Goal: Task Accomplishment & Management: Use online tool/utility

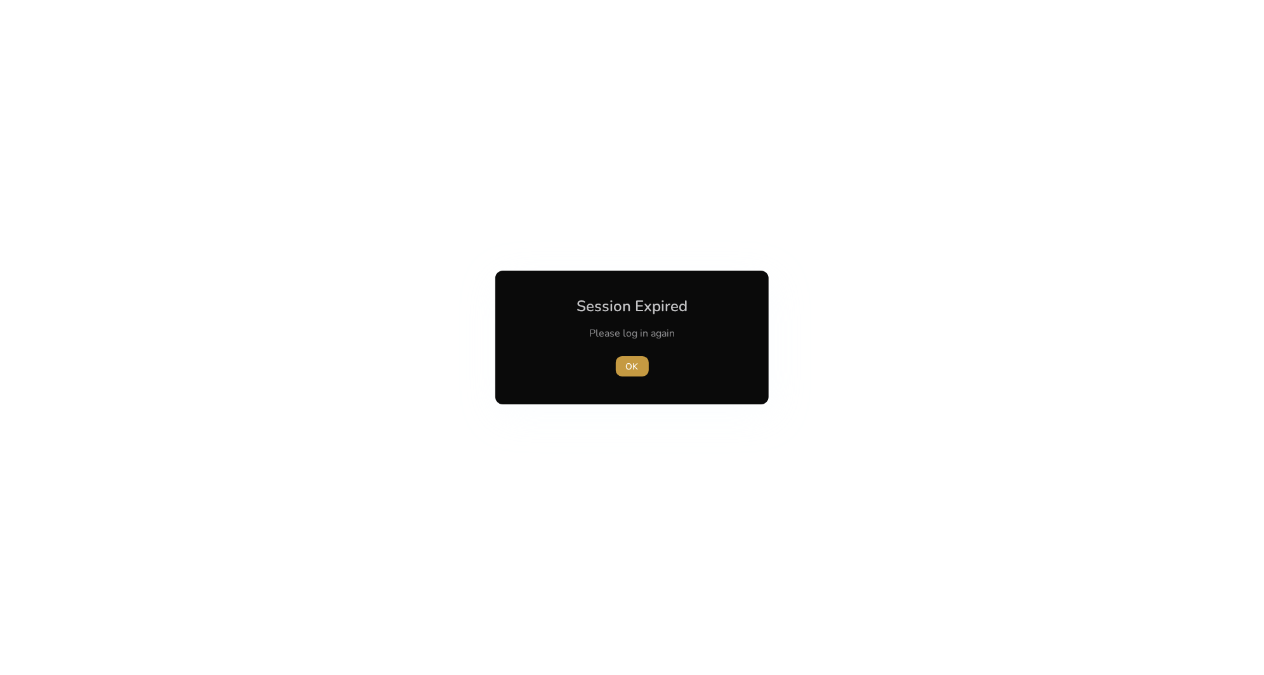
click at [627, 373] on span "button" at bounding box center [632, 366] width 33 height 30
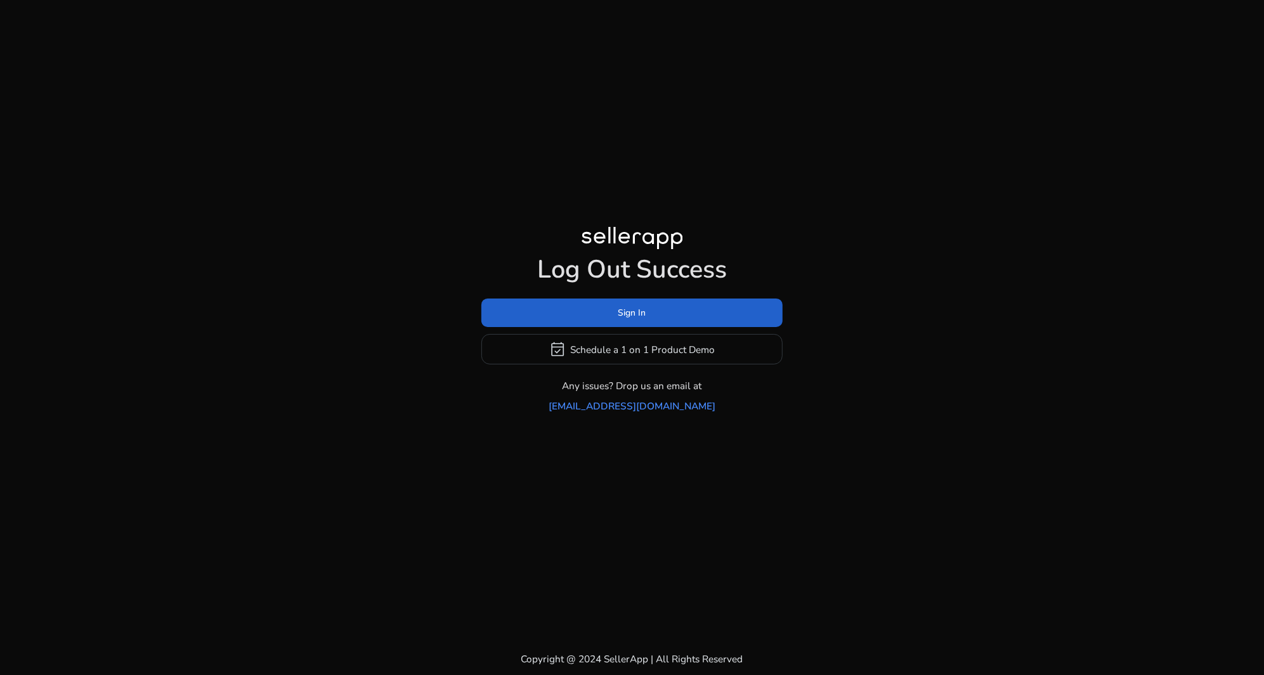
click at [654, 325] on span at bounding box center [631, 313] width 301 height 30
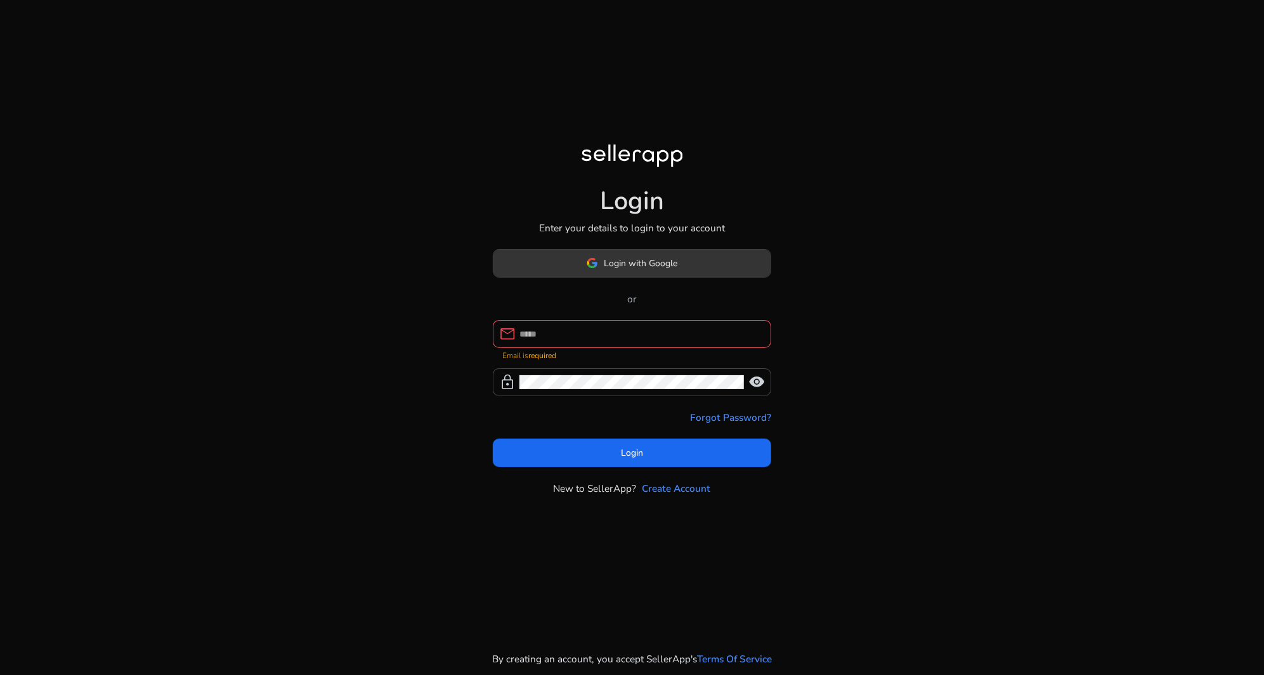
click at [599, 270] on span "Login with Google" at bounding box center [631, 263] width 91 height 13
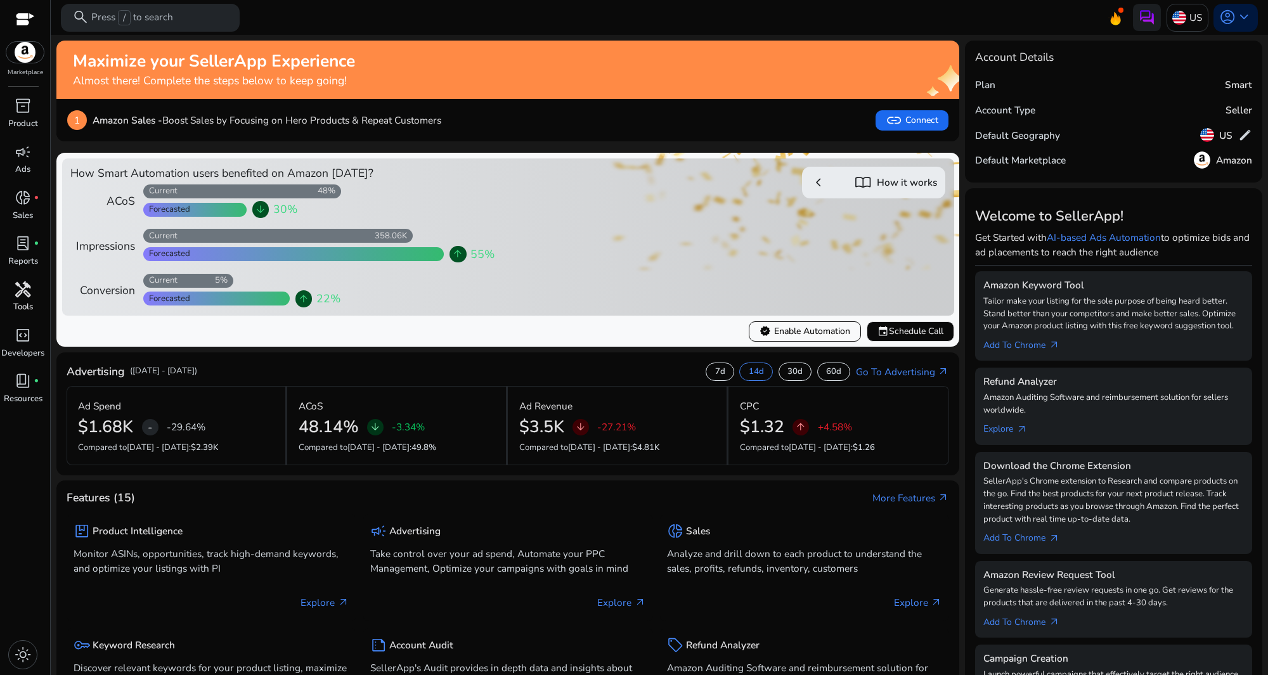
click at [29, 304] on p "Tools" at bounding box center [23, 307] width 20 height 13
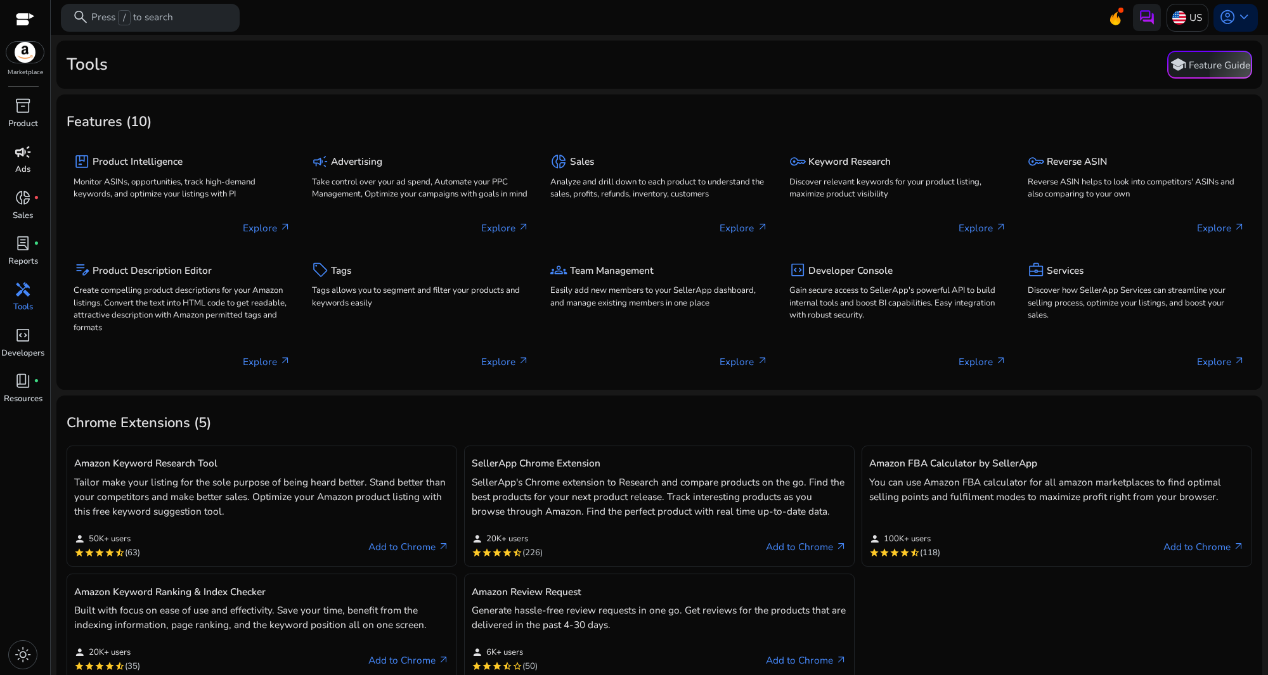
click at [32, 164] on link "campaign Ads" at bounding box center [23, 164] width 46 height 46
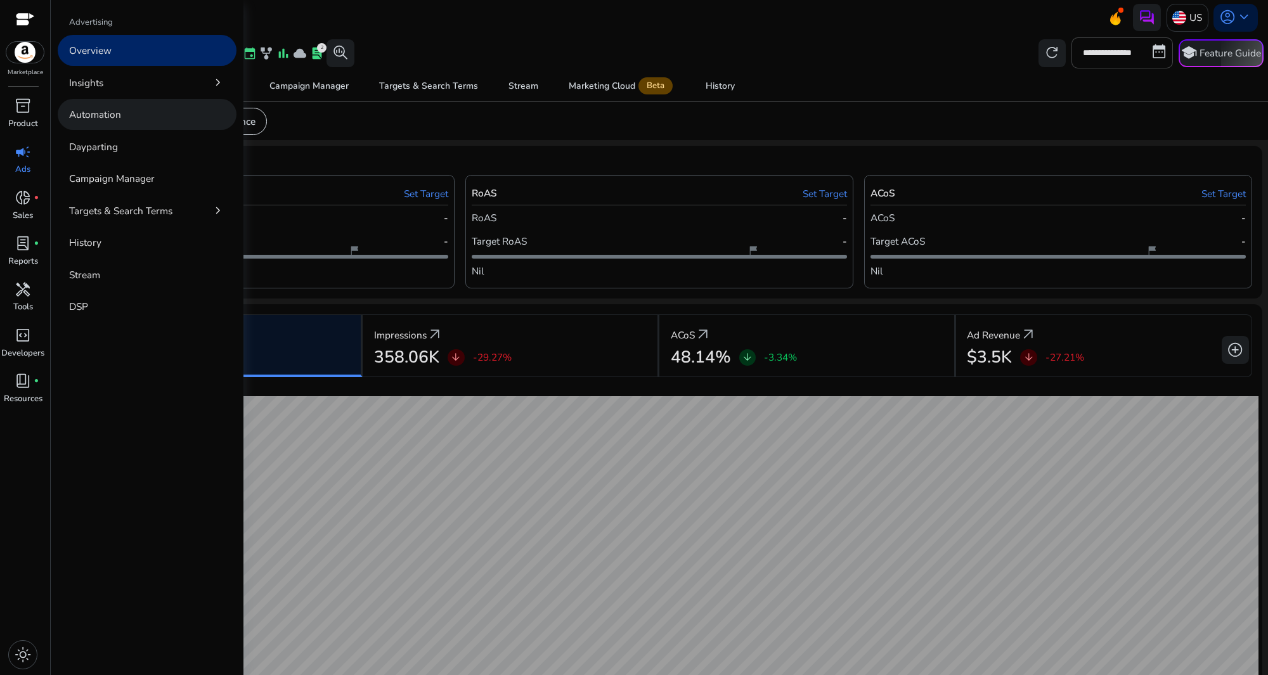
click at [118, 112] on p "Automation" at bounding box center [95, 114] width 52 height 15
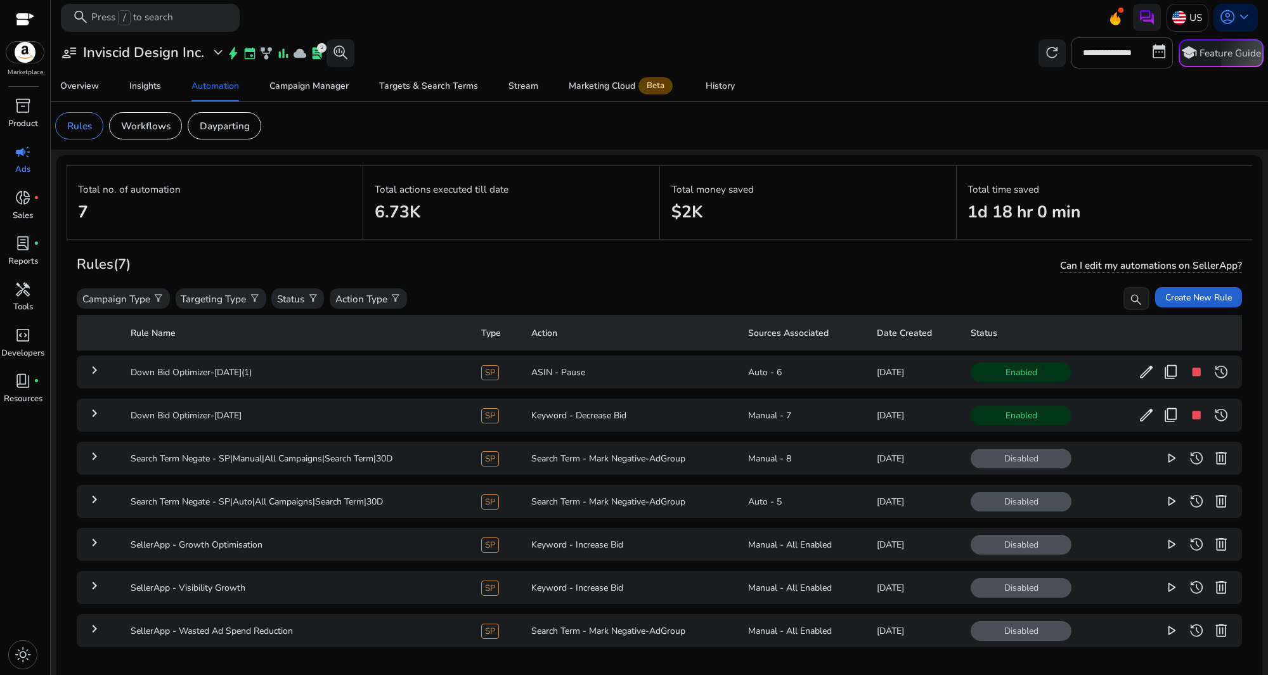
click at [1203, 297] on span "Create New Rule" at bounding box center [1198, 297] width 67 height 13
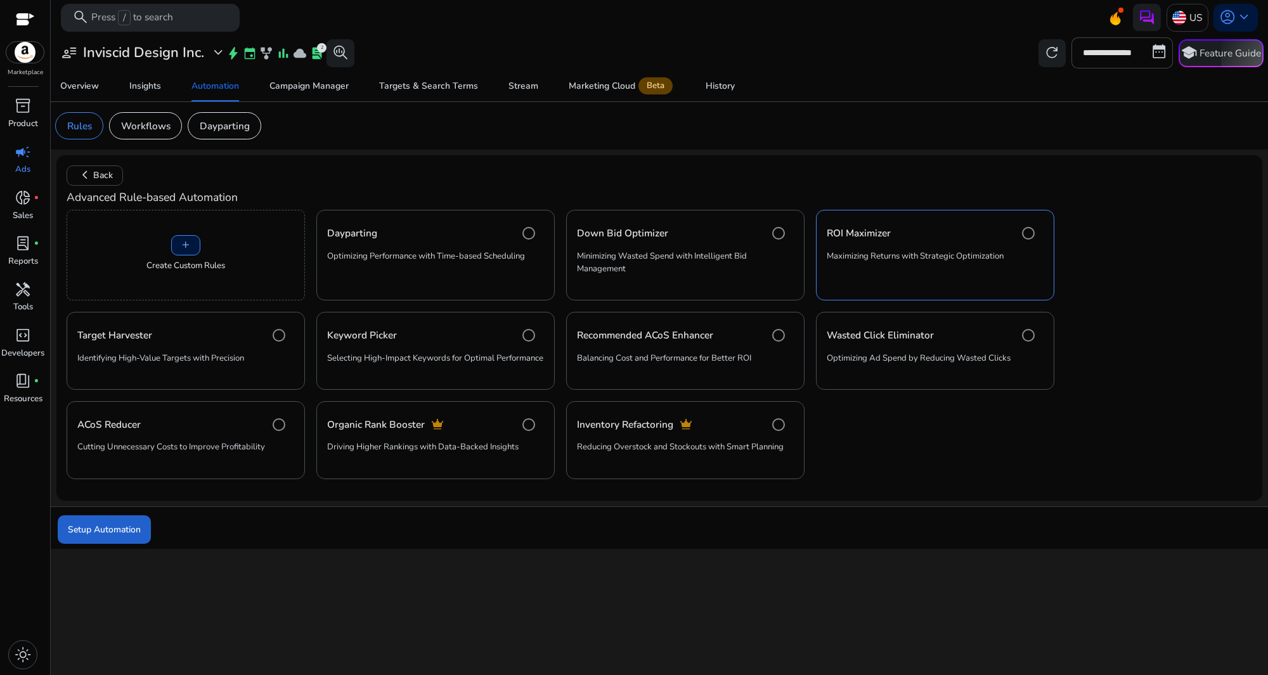
click at [127, 536] on span "Setup Automation" at bounding box center [104, 529] width 73 height 13
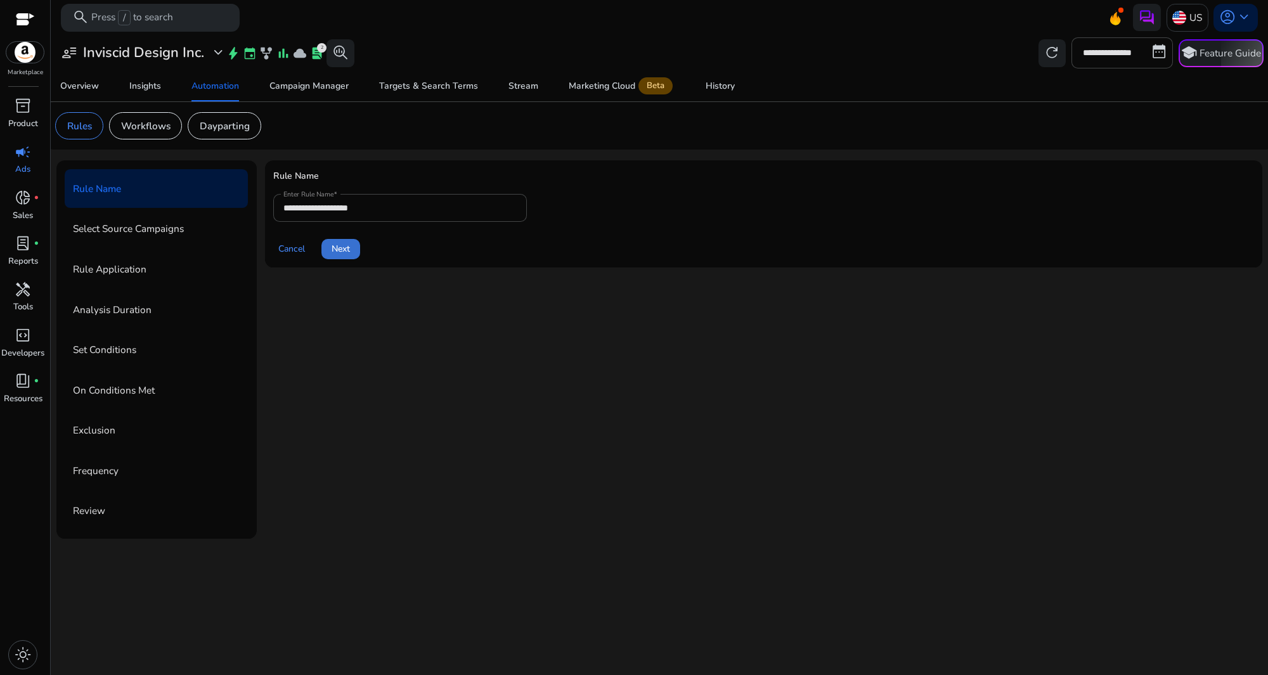
click at [335, 257] on span at bounding box center [340, 249] width 39 height 30
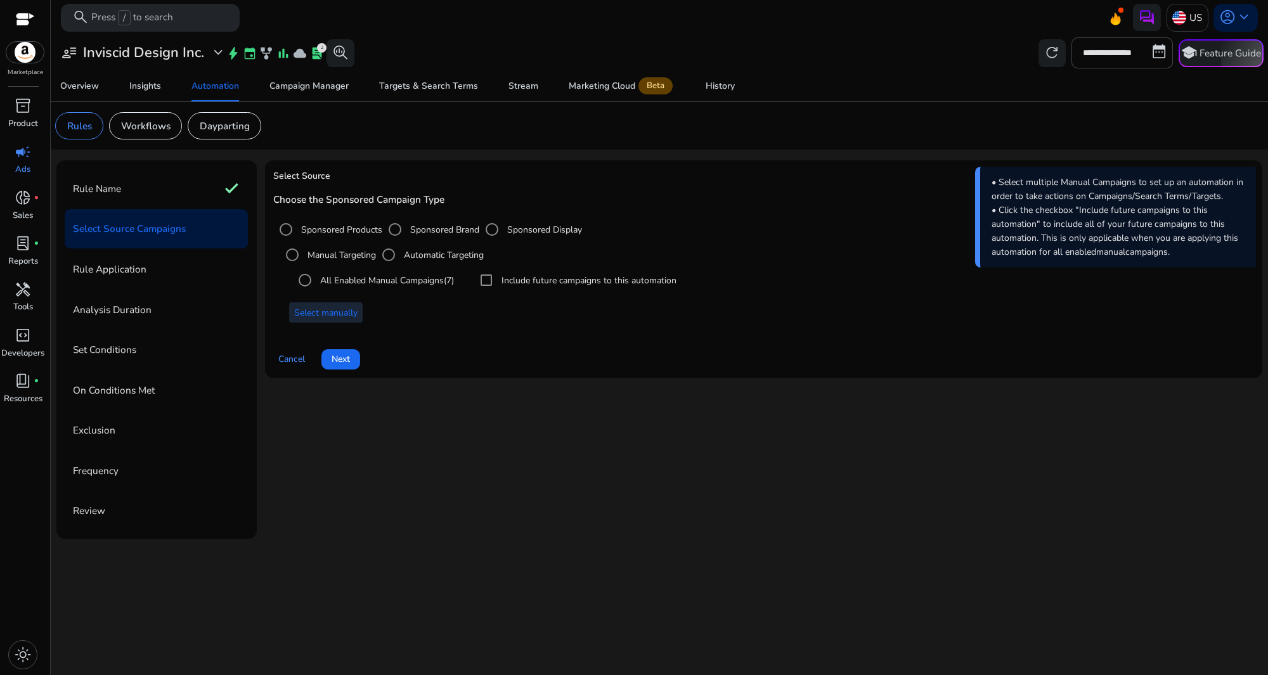
click at [351, 313] on span "Select manually" at bounding box center [325, 312] width 63 height 13
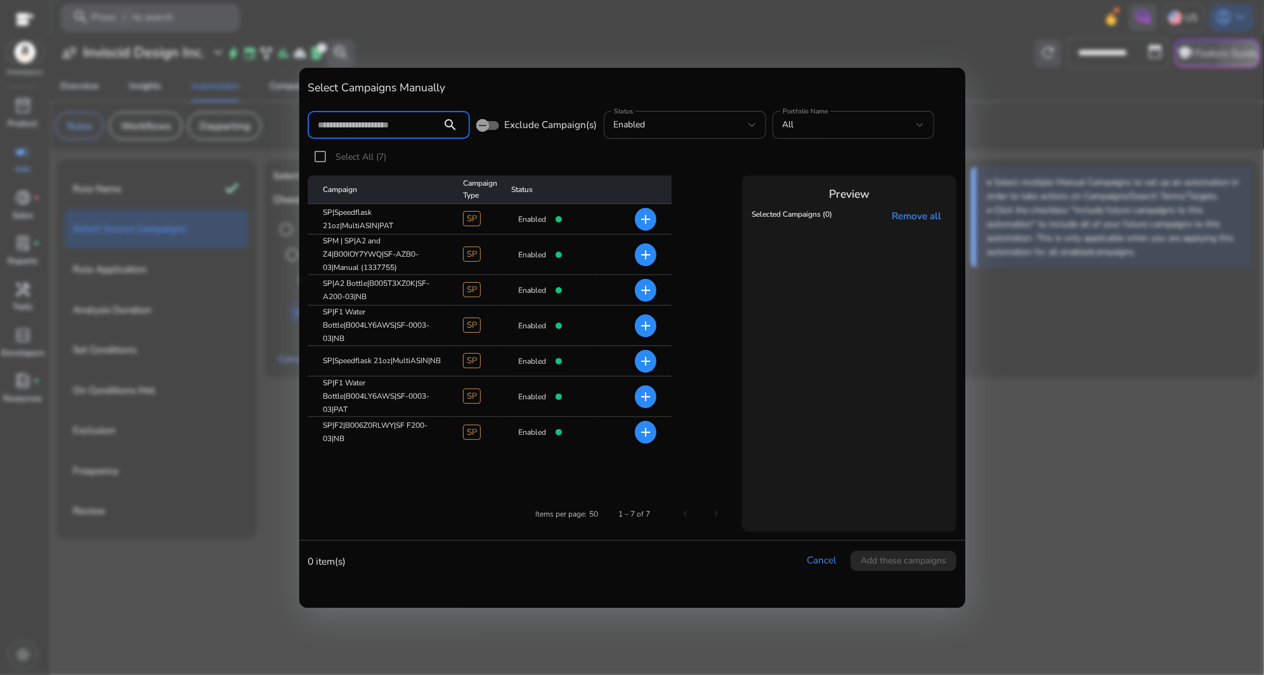
click at [643, 364] on mat-icon "add" at bounding box center [645, 361] width 15 height 15
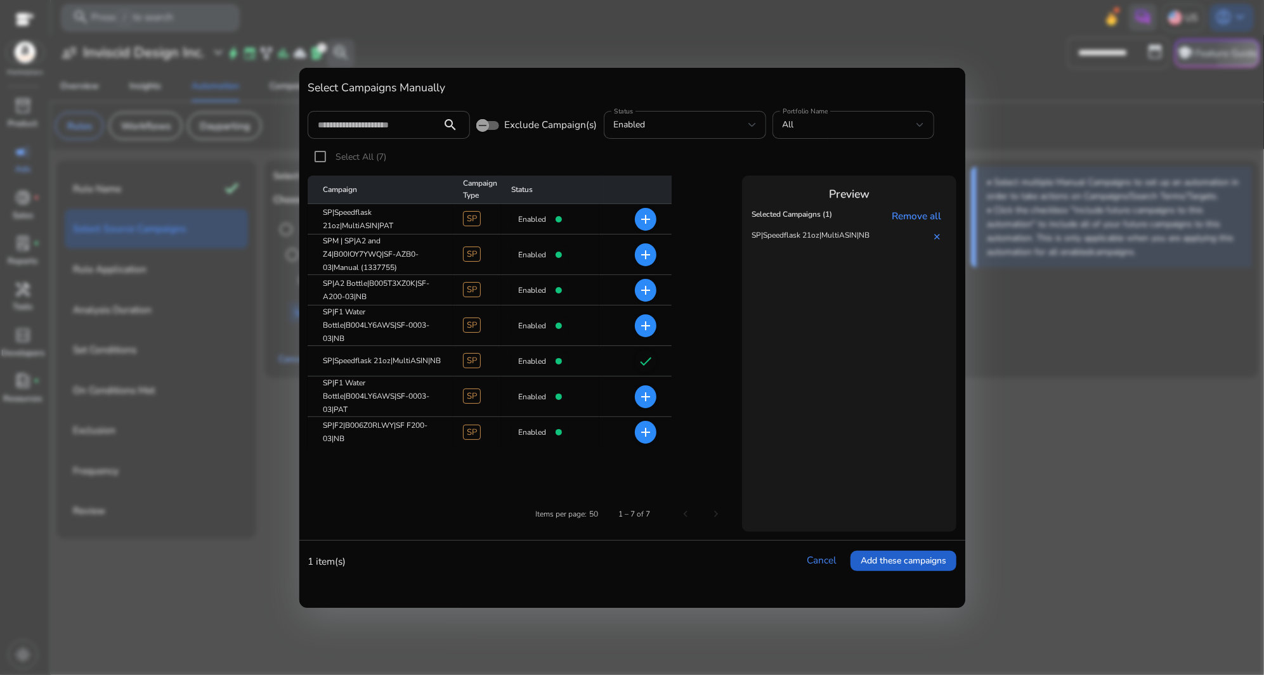
click at [908, 565] on span "Add these campaigns" at bounding box center [903, 560] width 86 height 13
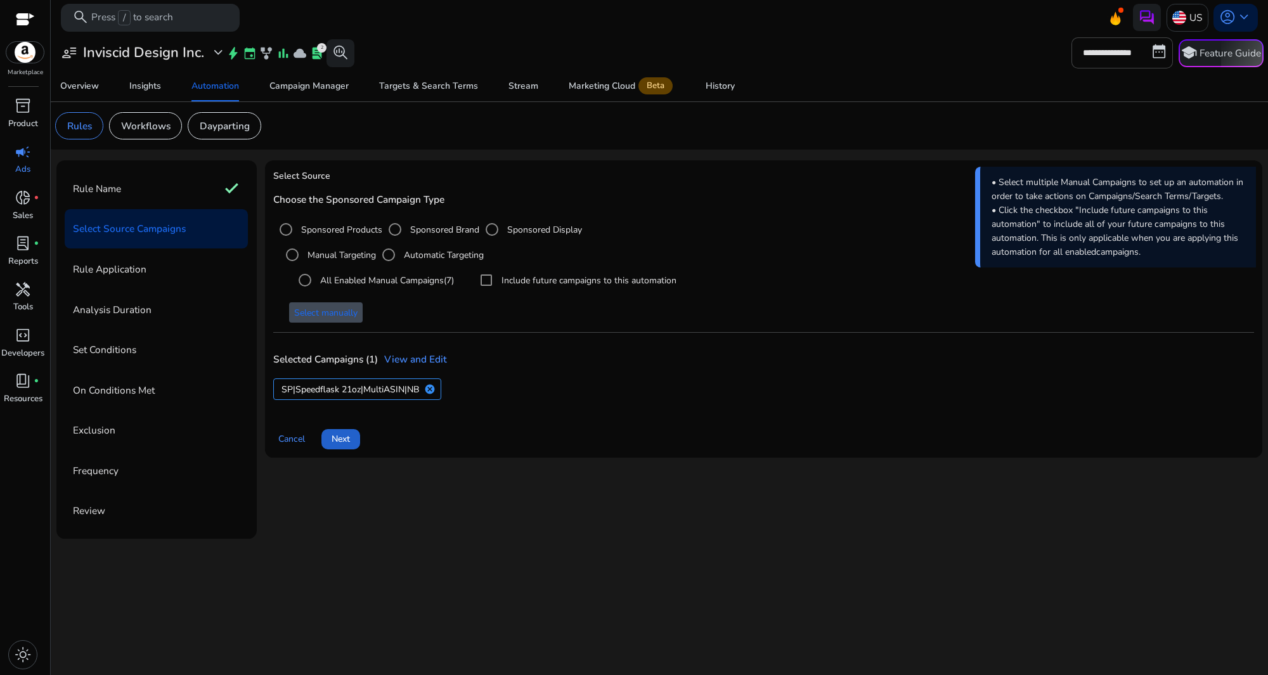
click at [347, 437] on span "Next" at bounding box center [341, 438] width 18 height 13
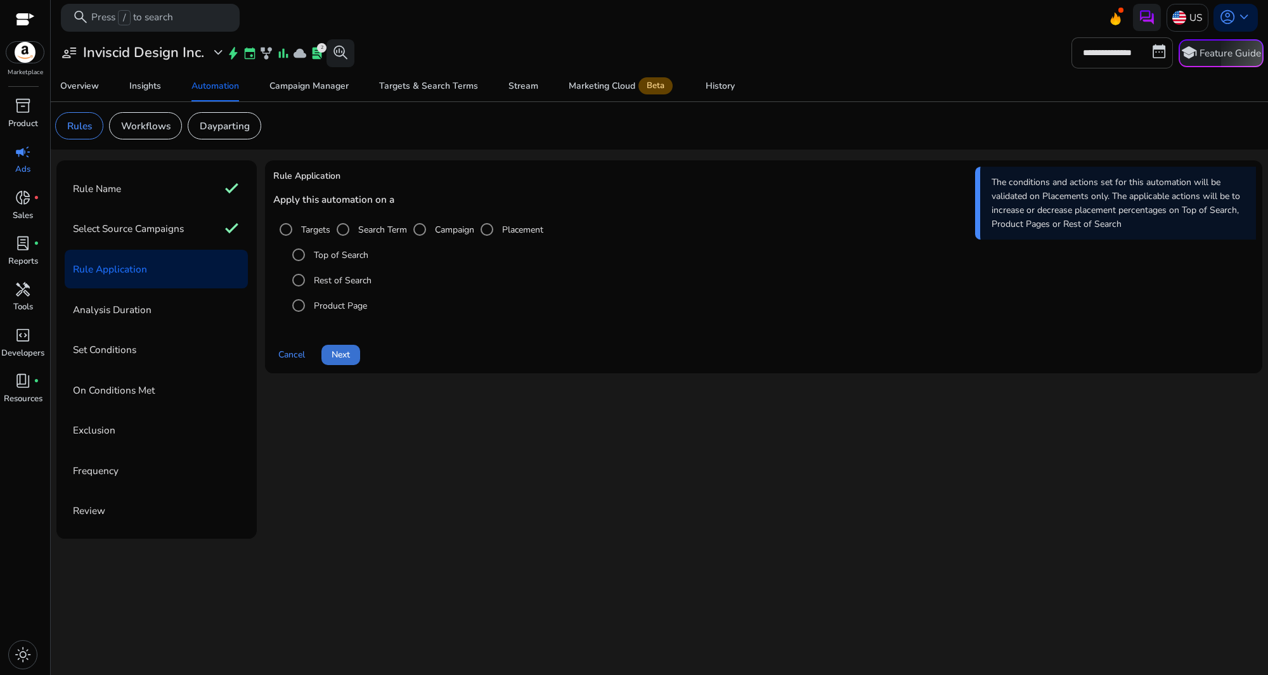
click at [347, 360] on span "Next" at bounding box center [341, 354] width 18 height 13
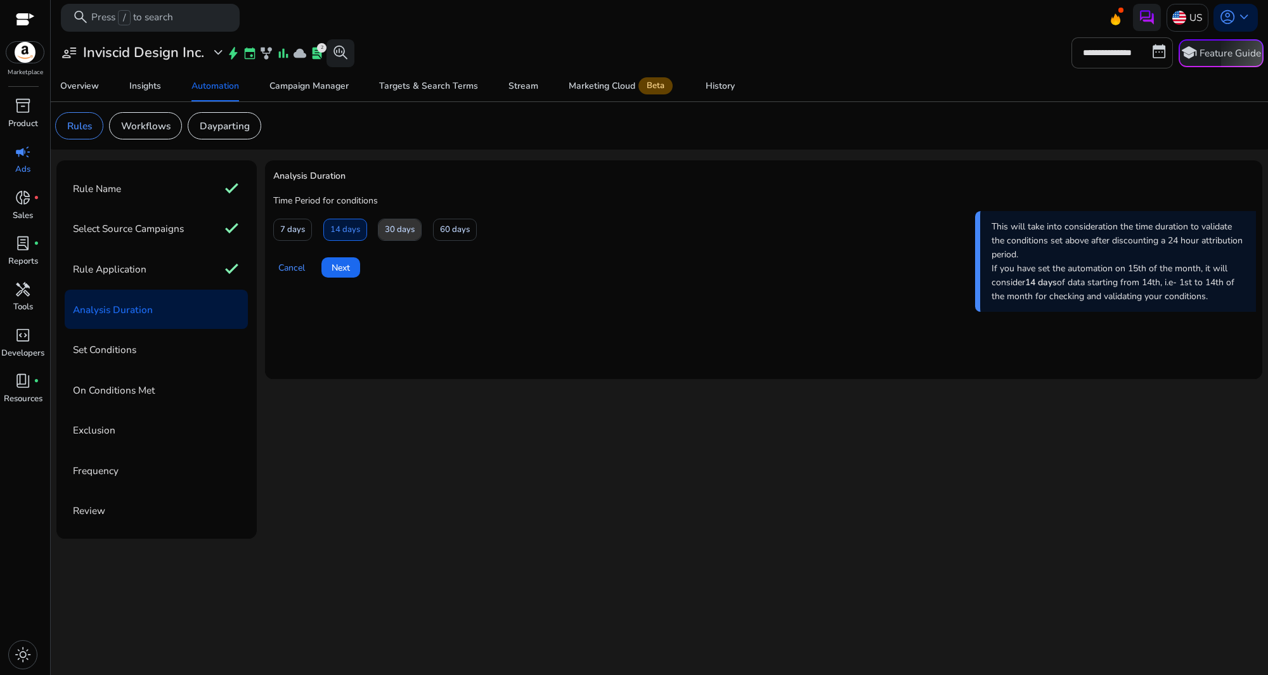
click at [406, 224] on span "30 days" at bounding box center [400, 230] width 30 height 22
click at [337, 261] on span "Next" at bounding box center [341, 267] width 18 height 13
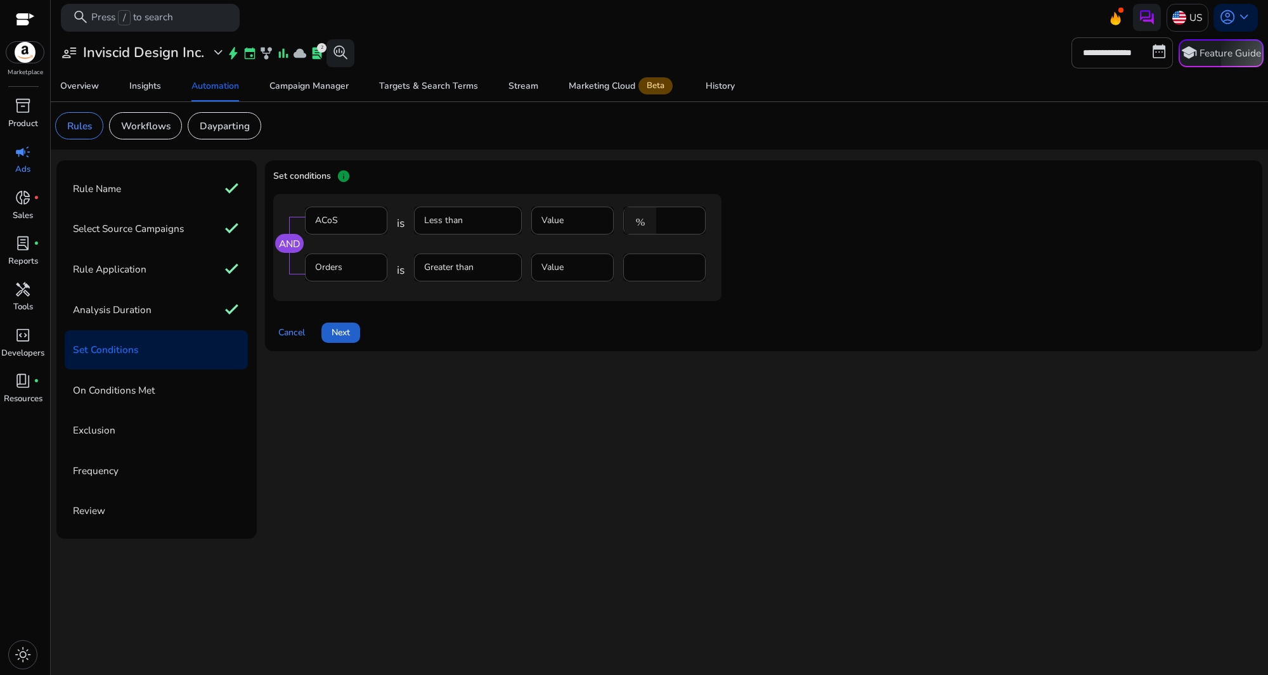
click at [360, 336] on span at bounding box center [340, 333] width 39 height 30
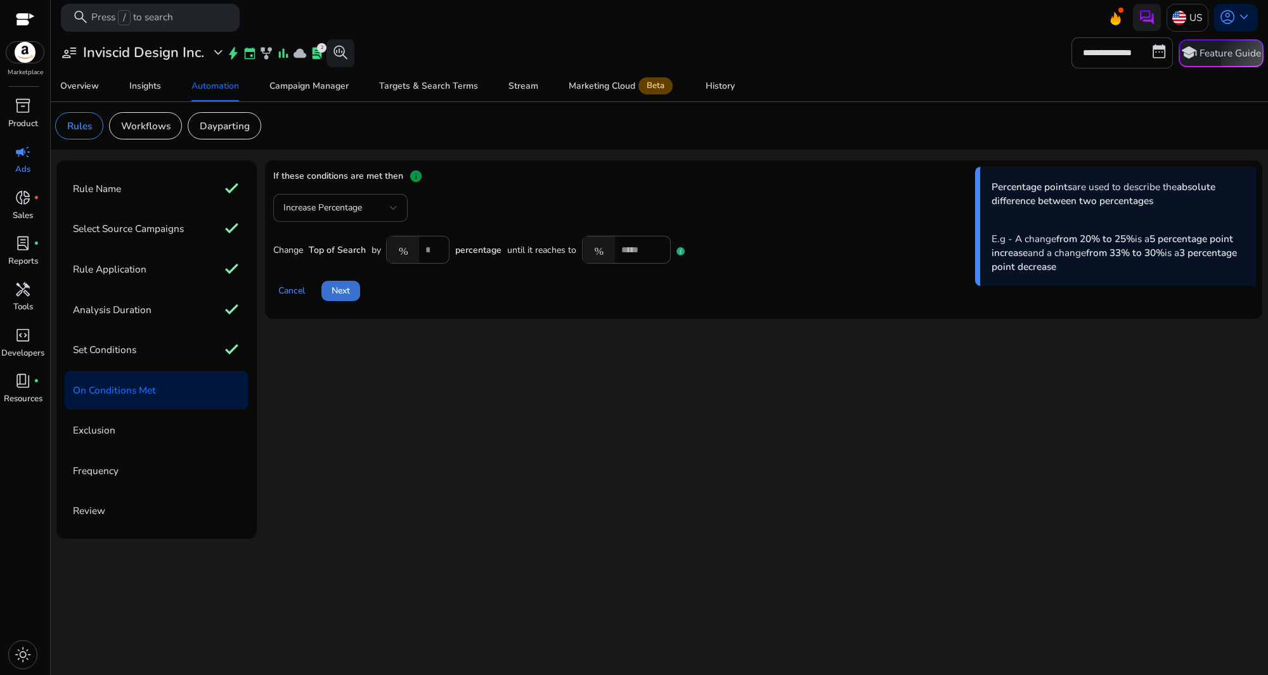
click at [344, 294] on span "Next" at bounding box center [341, 290] width 18 height 13
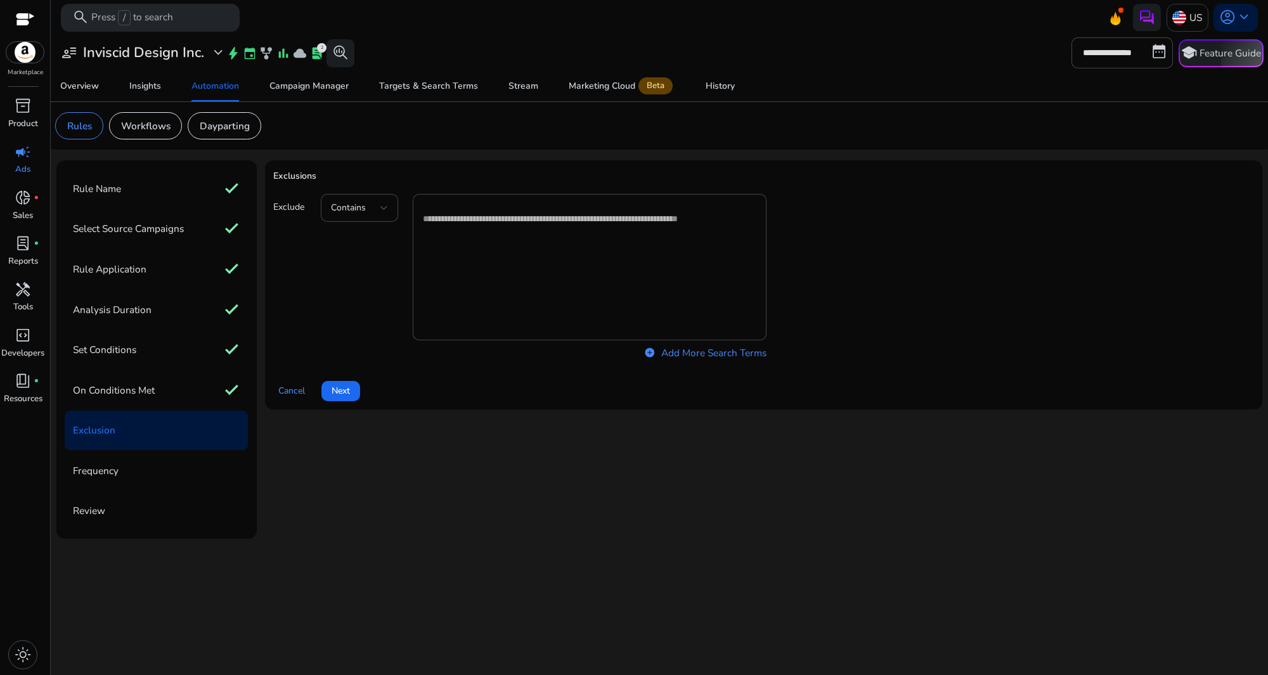
click at [19, 157] on span "campaign" at bounding box center [23, 152] width 16 height 16
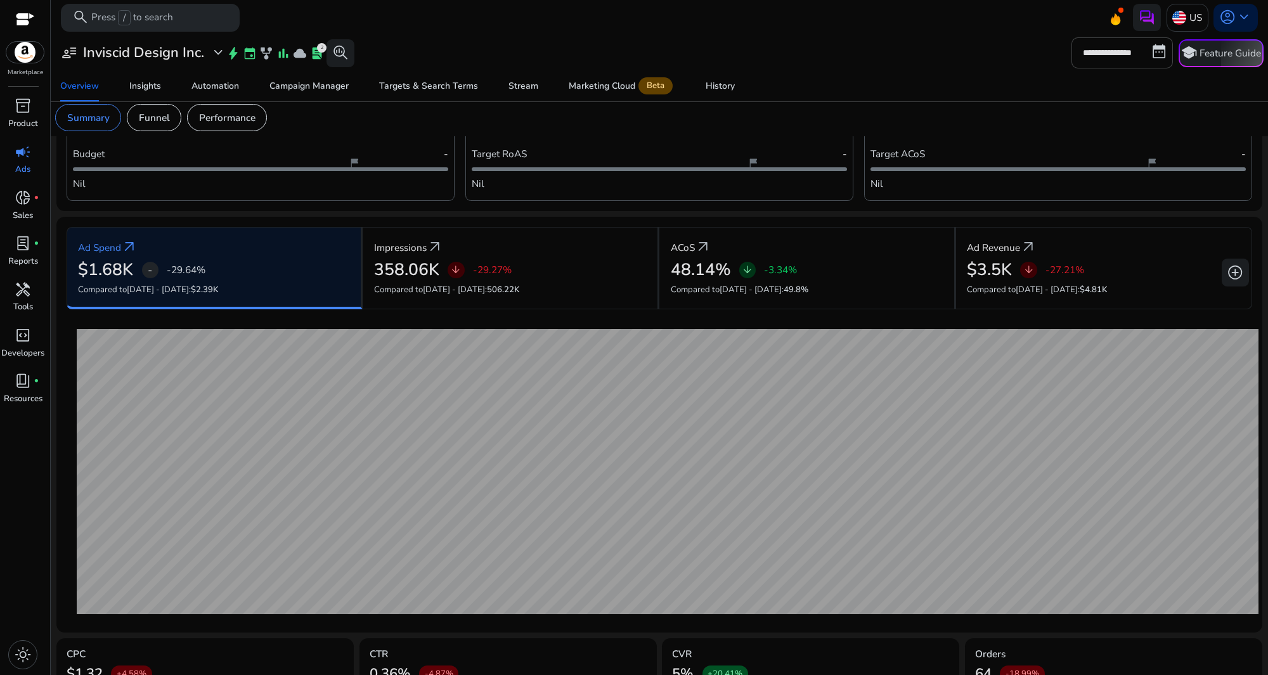
scroll to position [98, 0]
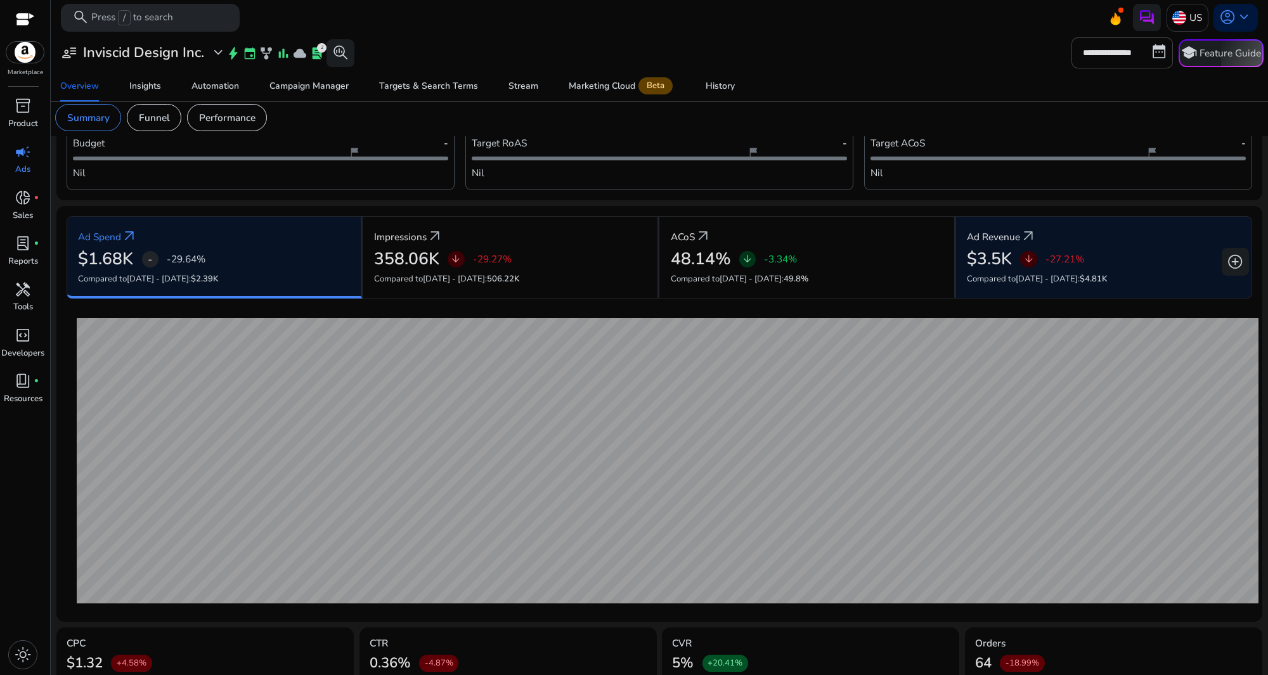
click at [1131, 255] on div "$3.5K arrow_downward -27.21%" at bounding box center [1103, 259] width 273 height 20
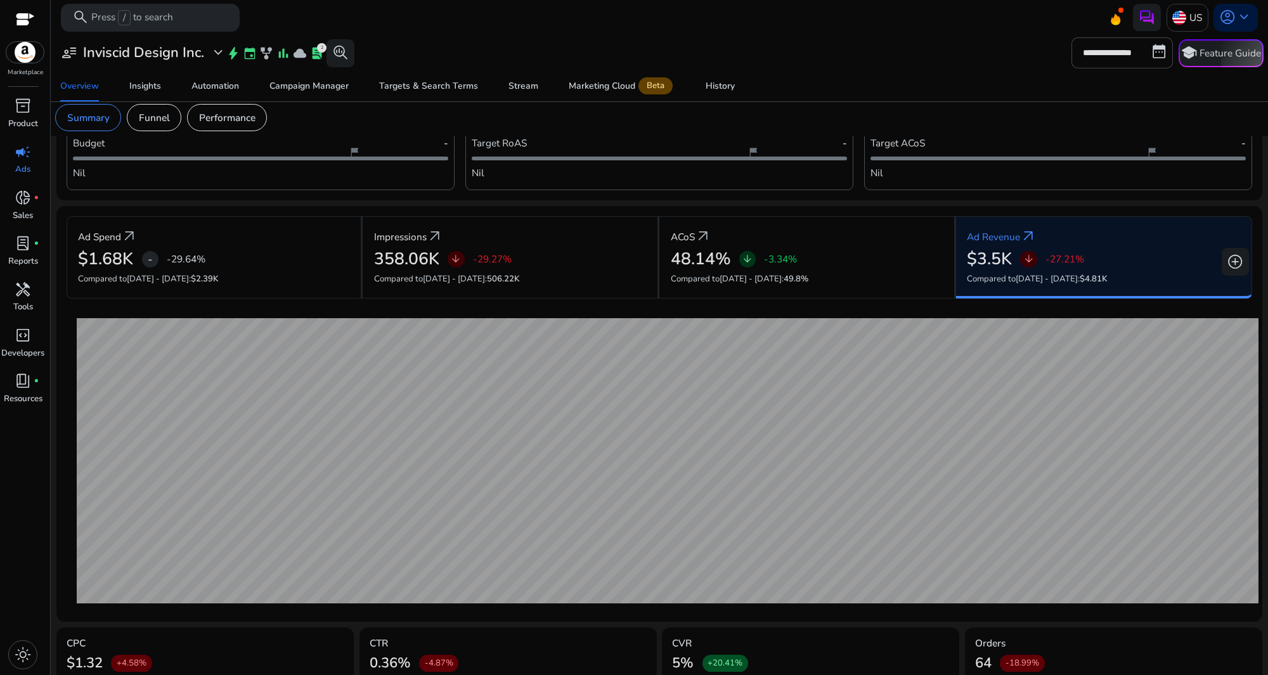
click at [1131, 255] on div "$3.5K arrow_downward -27.21%" at bounding box center [1103, 259] width 273 height 20
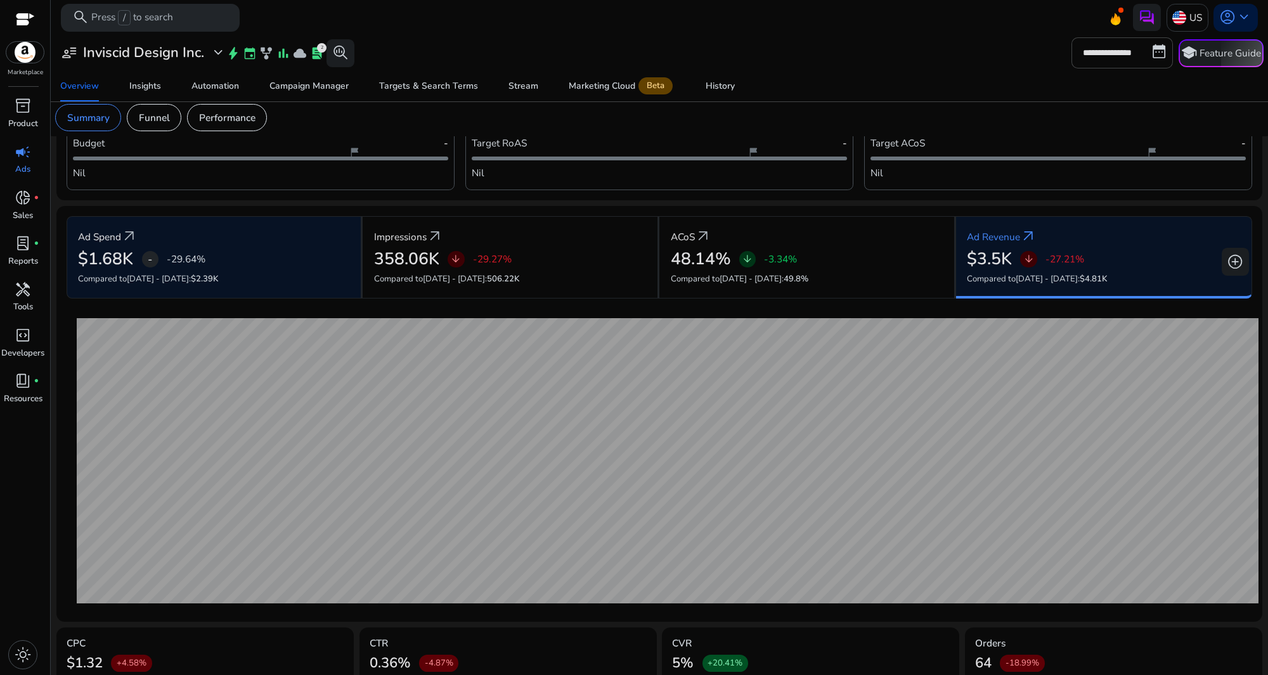
click at [262, 237] on div "Ad Spend arrow_outward" at bounding box center [213, 236] width 271 height 25
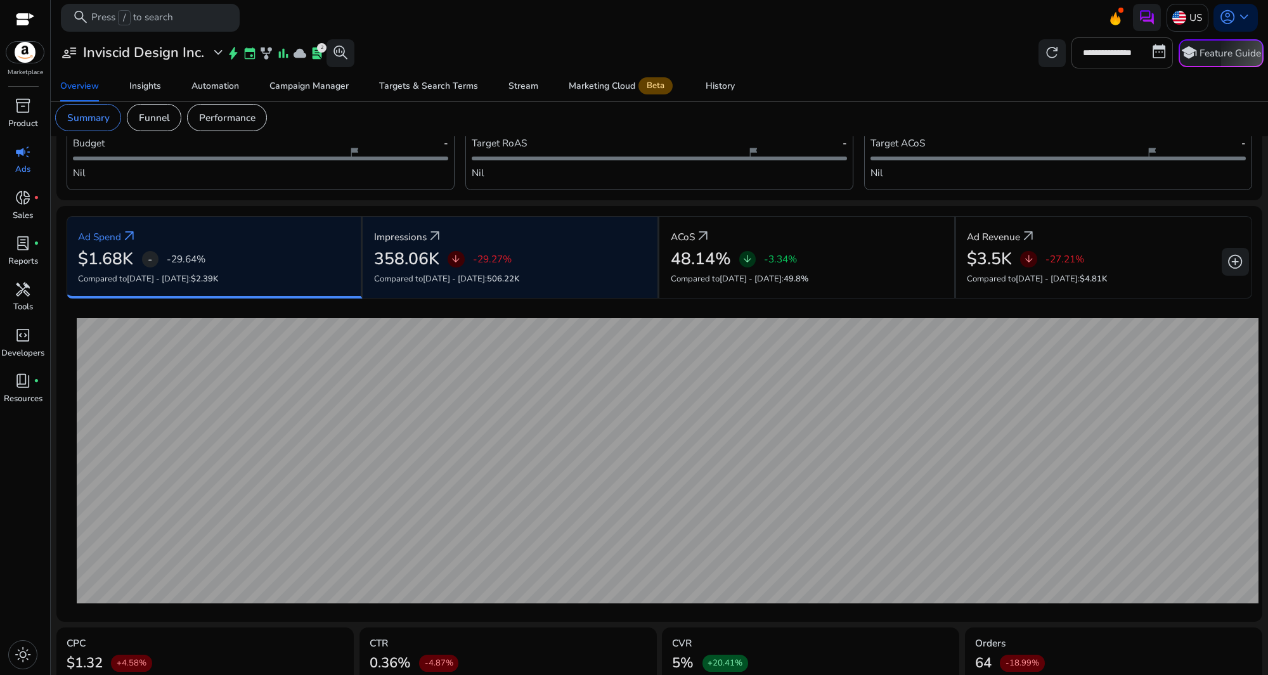
click at [575, 263] on div "358.06K arrow_downward -29.27%" at bounding box center [510, 259] width 272 height 20
click at [251, 264] on div "$1.68K - -29.64%" at bounding box center [213, 259] width 271 height 20
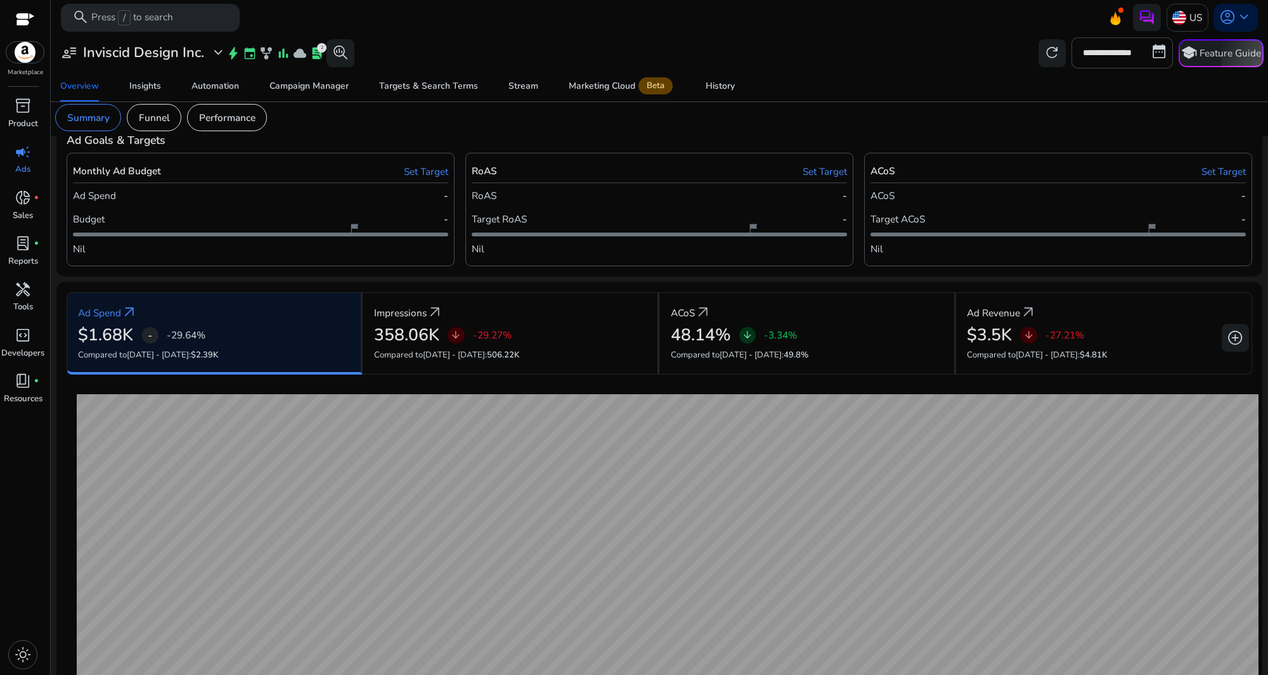
scroll to position [0, 0]
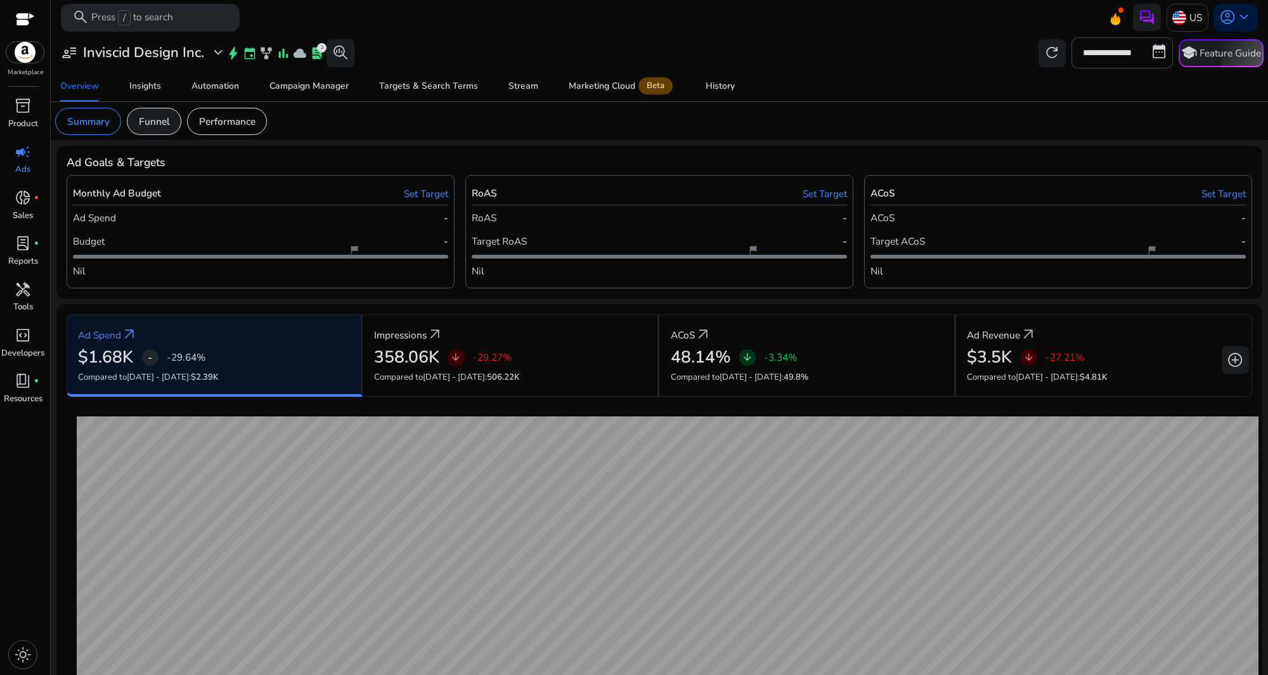
click at [162, 119] on p "Funnel" at bounding box center [154, 121] width 31 height 15
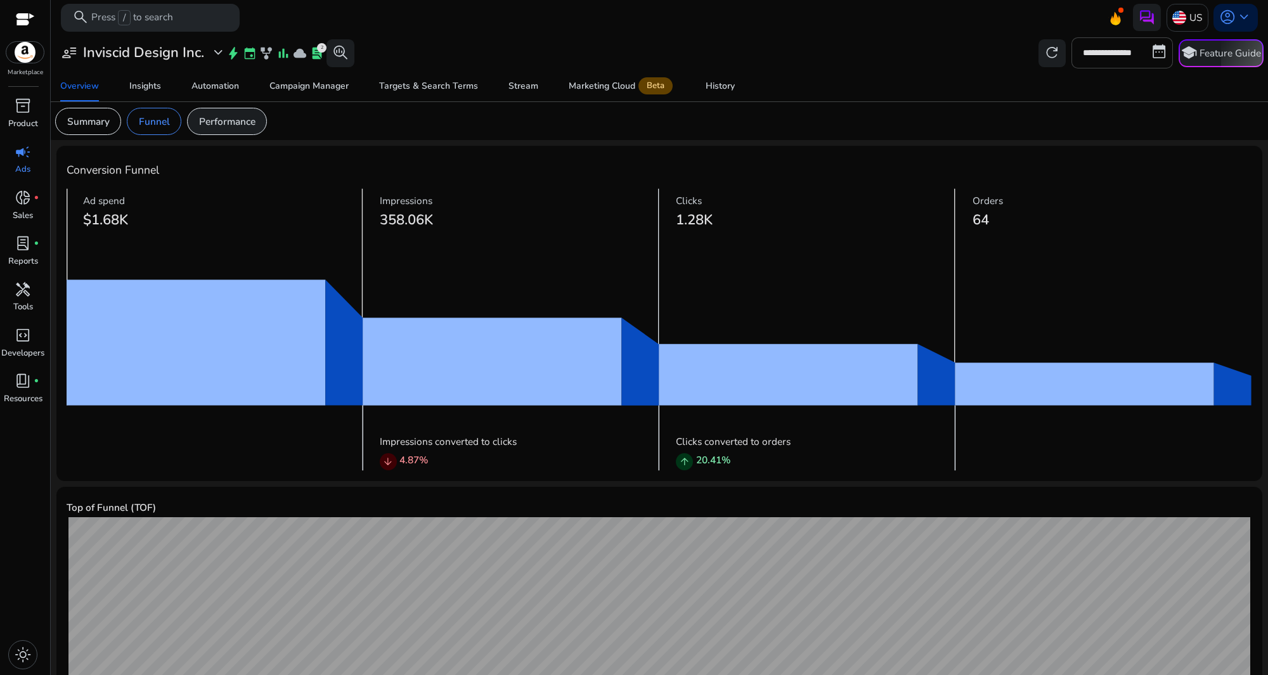
click at [216, 119] on p "Performance" at bounding box center [227, 121] width 56 height 15
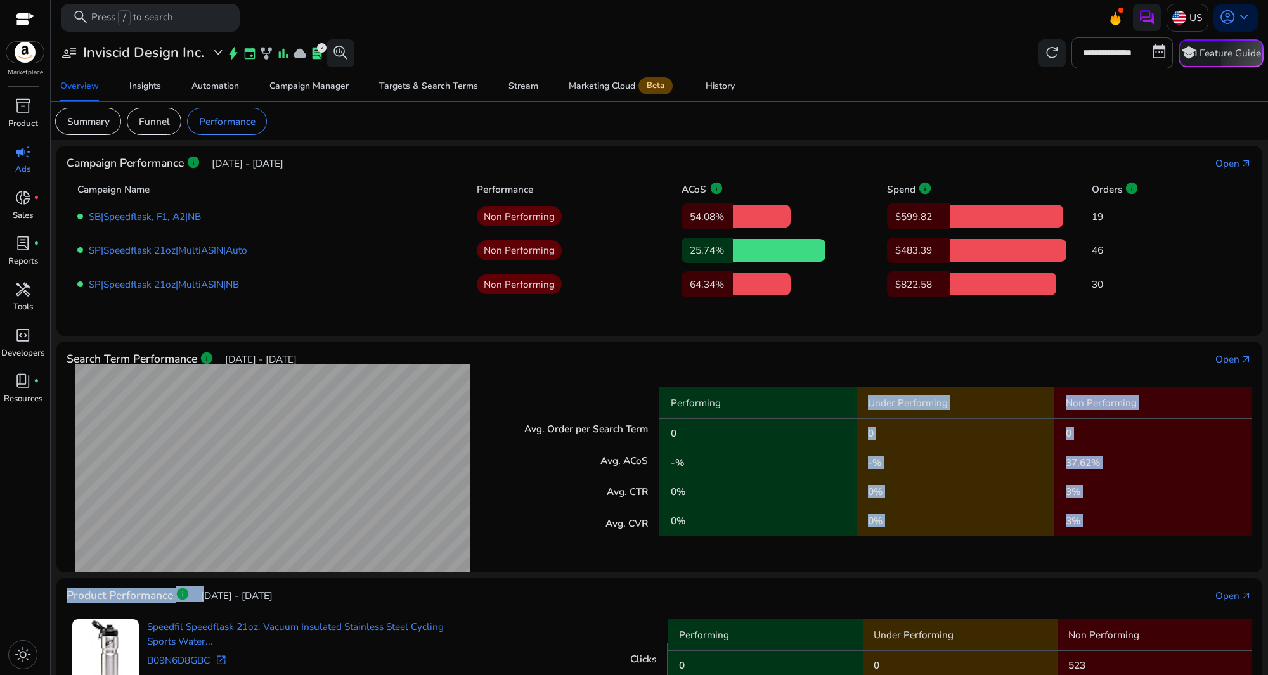
drag, startPoint x: 679, startPoint y: 563, endPoint x: 681, endPoint y: 635, distance: 71.7
click at [681, 635] on div "Campaign Performance info [DATE] - [DATE] Open arrow_outward Campaign Name Perf…" at bounding box center [659, 494] width 1206 height 696
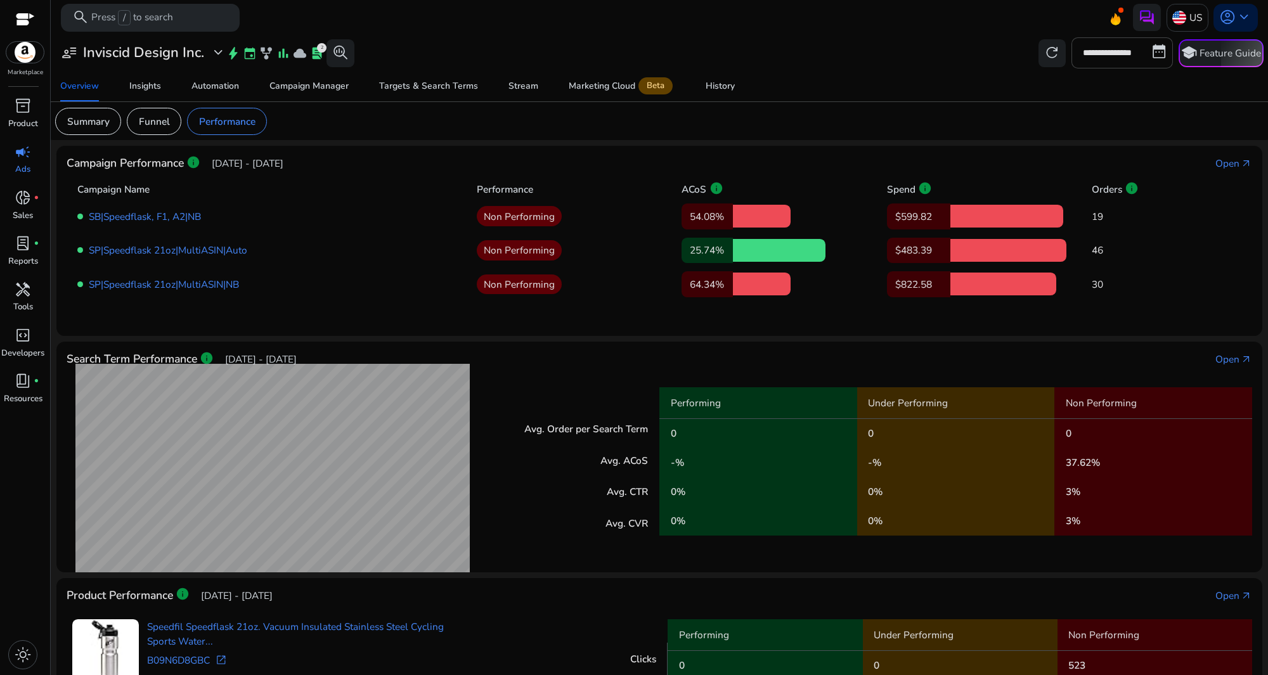
click at [668, 562] on mat-card "Search Term Performance info [DATE] - [DATE] Open arrow_outward Avg. Order per …" at bounding box center [659, 457] width 1206 height 231
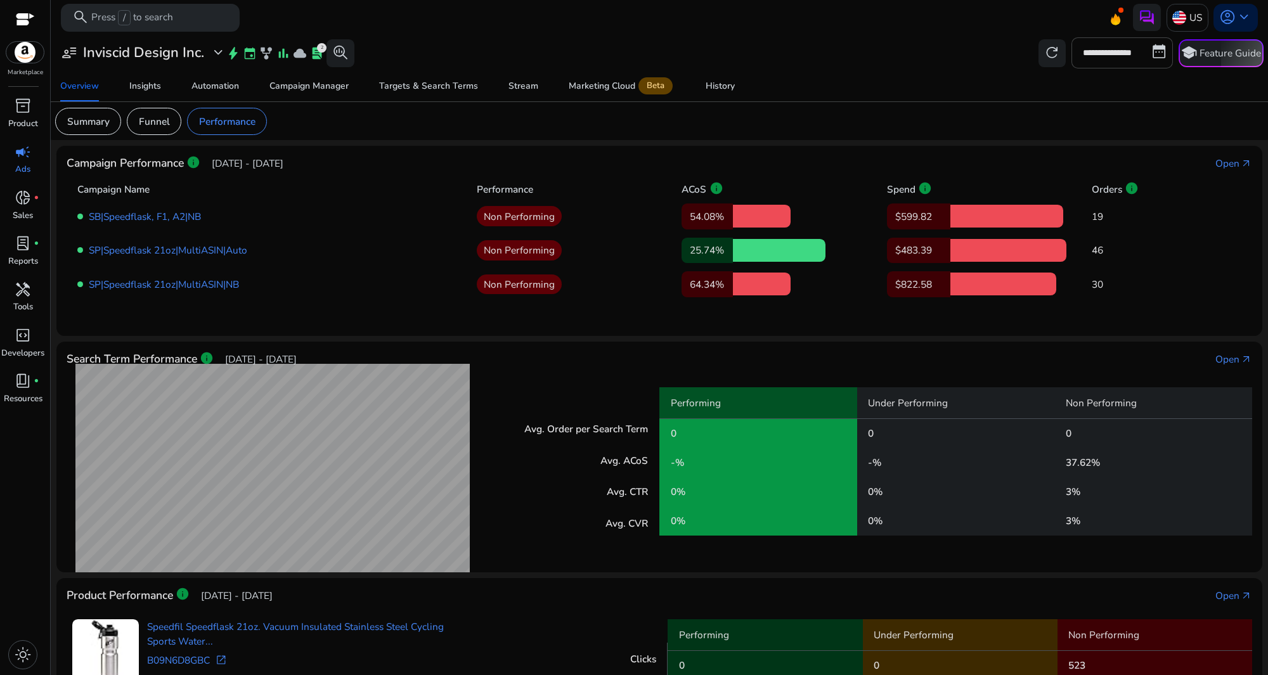
click at [549, 358] on div "Search Term Performance info [DATE] - [DATE] Open arrow_outward" at bounding box center [660, 359] width 1186 height 15
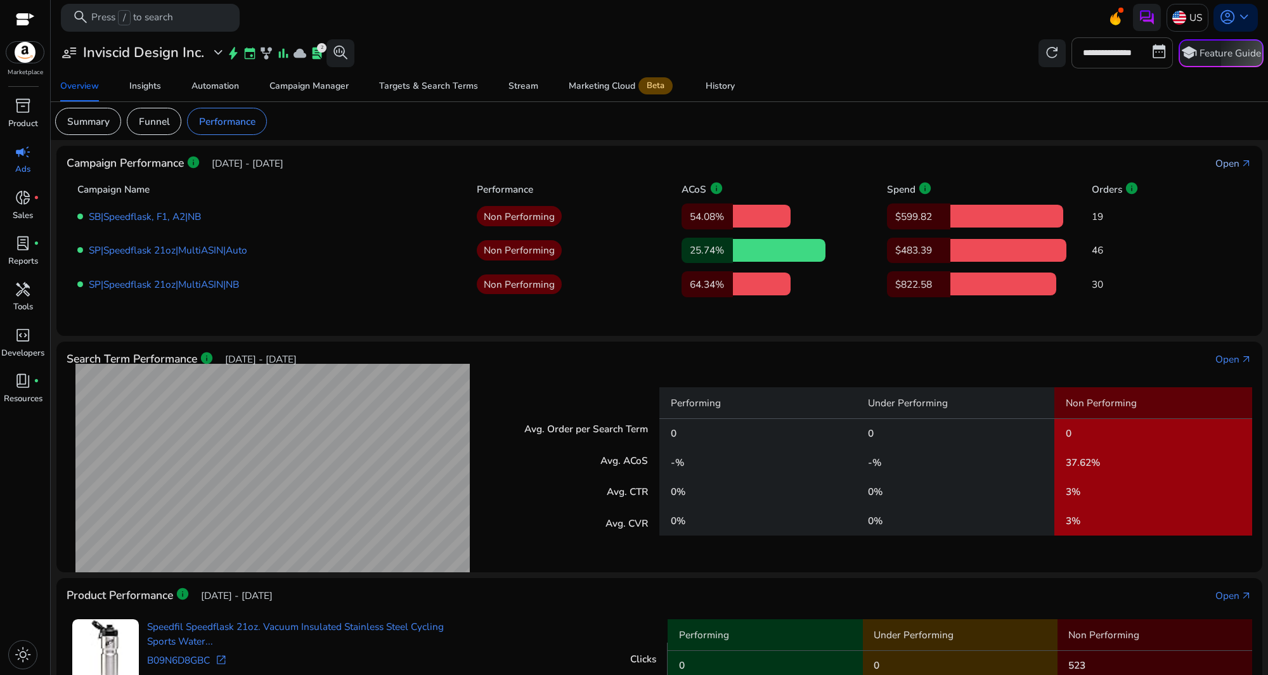
click at [1221, 163] on div "Open" at bounding box center [1227, 163] width 24 height 15
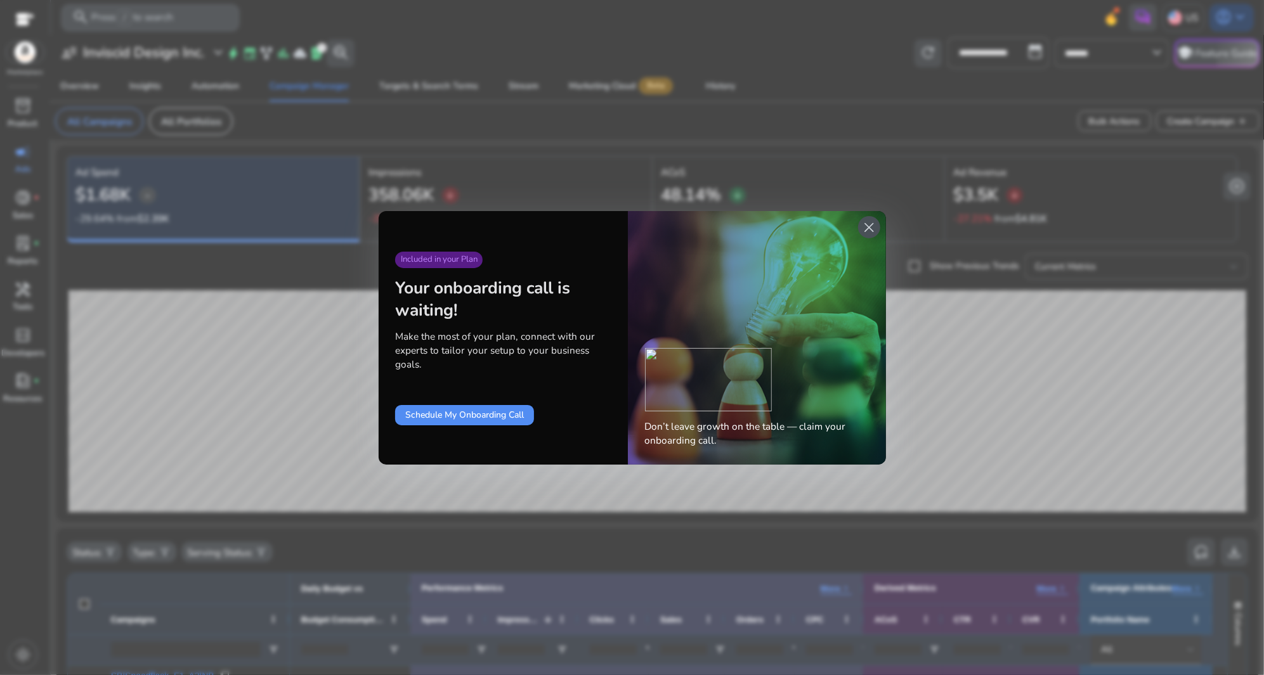
click at [867, 231] on span "close" at bounding box center [868, 227] width 16 height 16
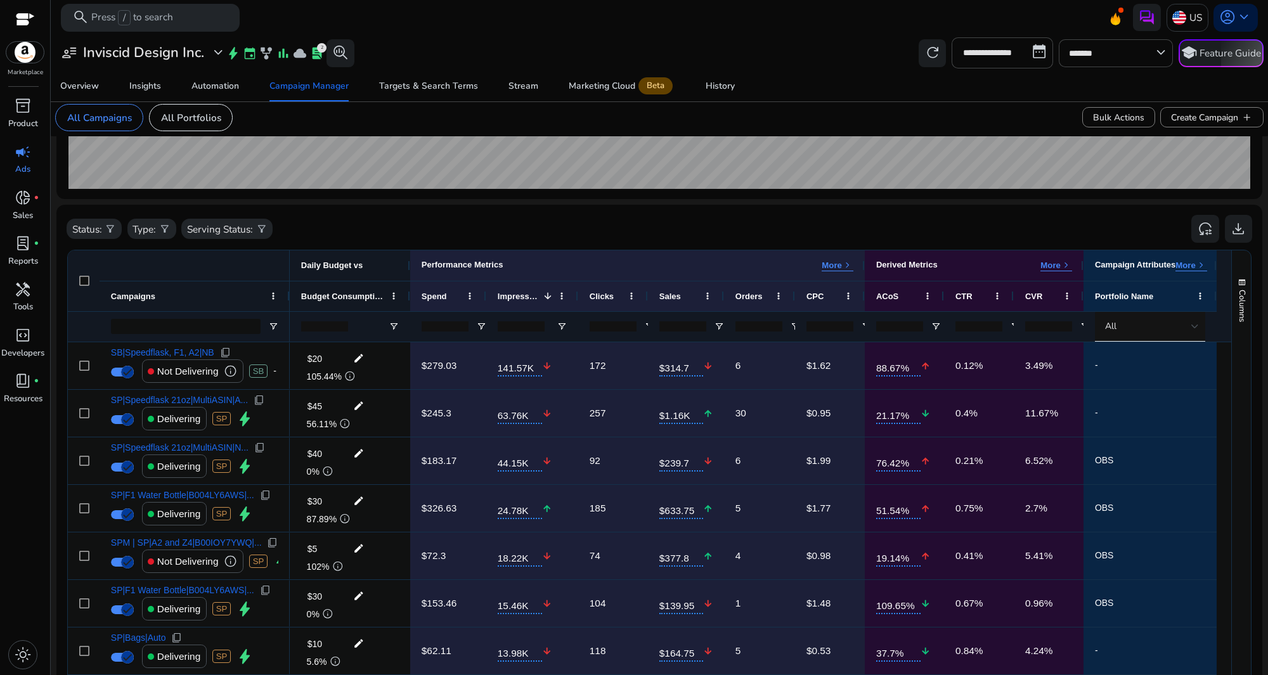
scroll to position [321, 0]
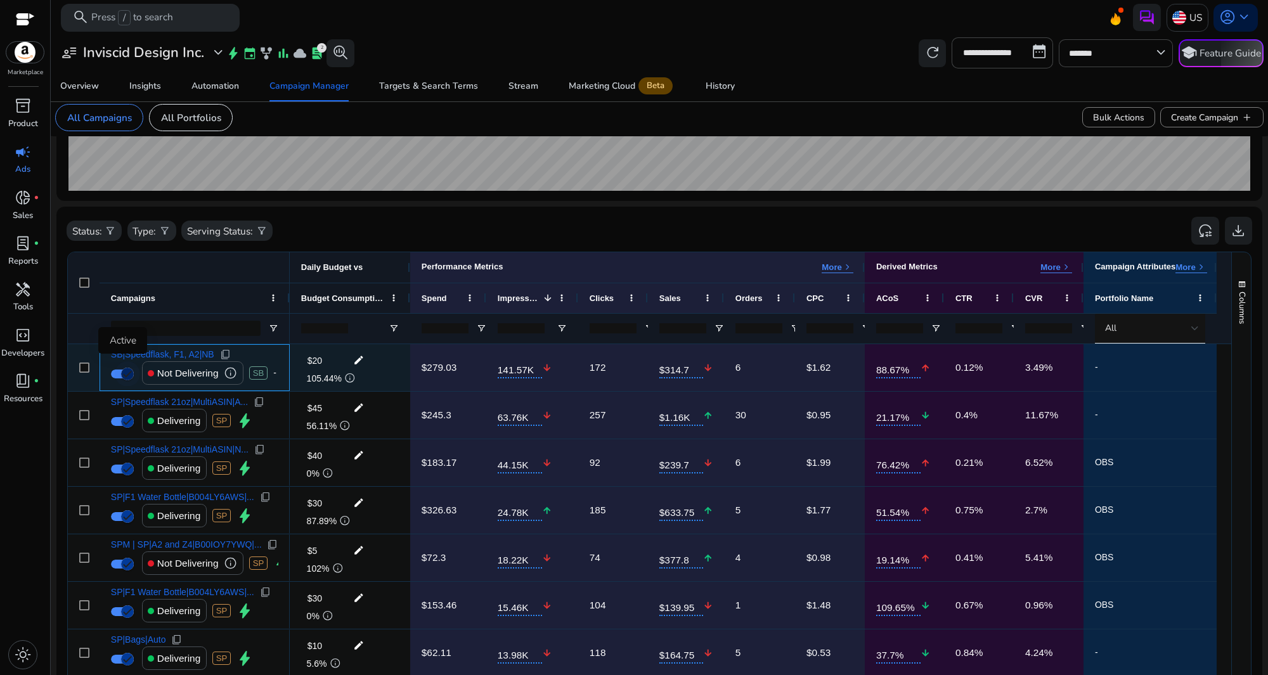
click at [126, 370] on icon "button" at bounding box center [127, 373] width 11 height 11
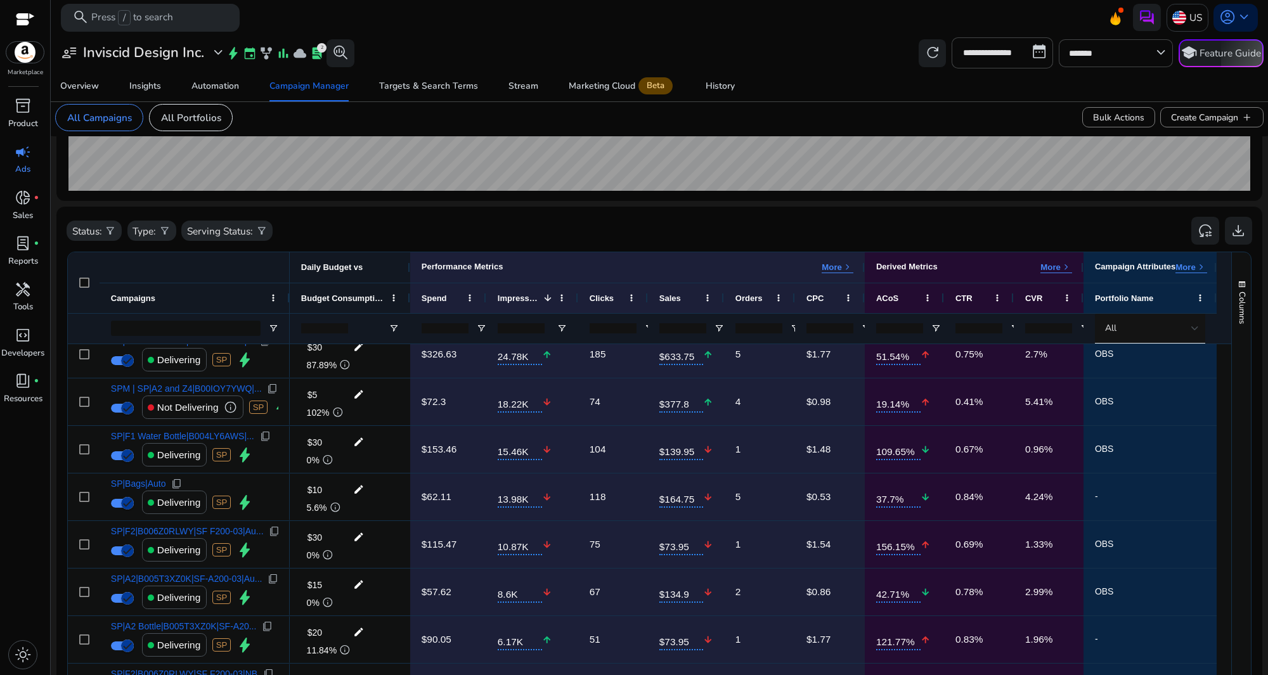
scroll to position [0, 0]
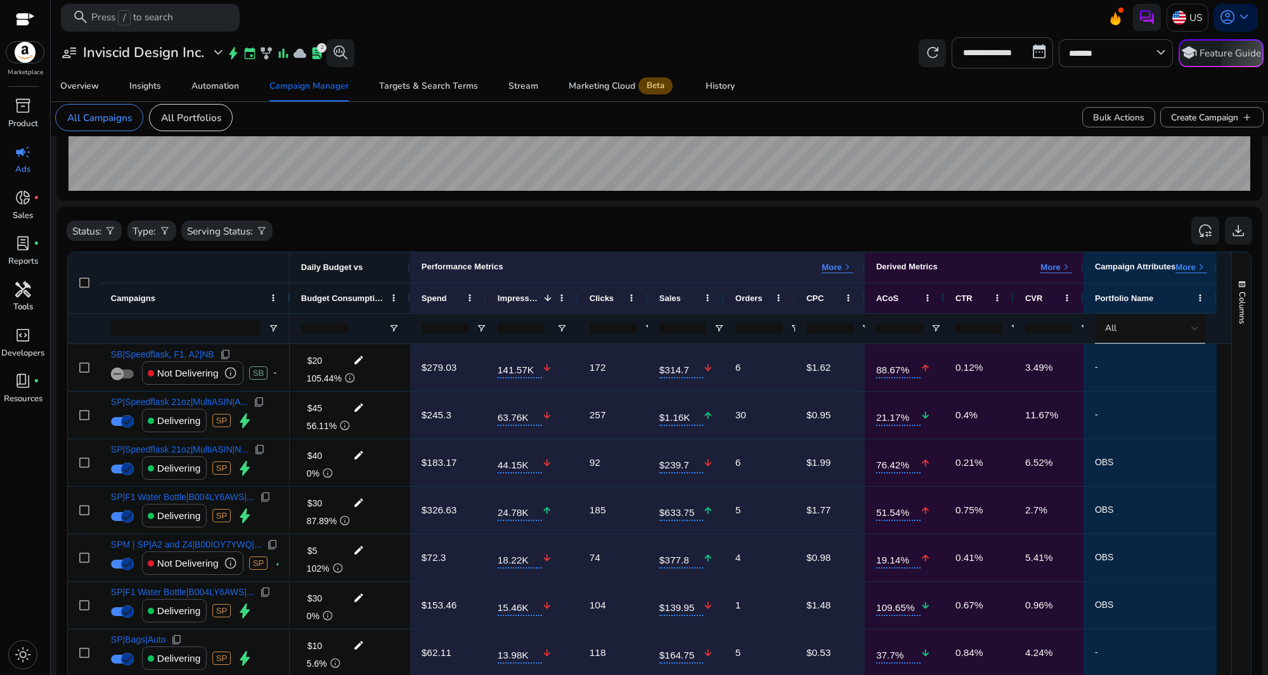
click at [39, 290] on div "handyman" at bounding box center [22, 289] width 39 height 22
